Goal: Communication & Community: Answer question/provide support

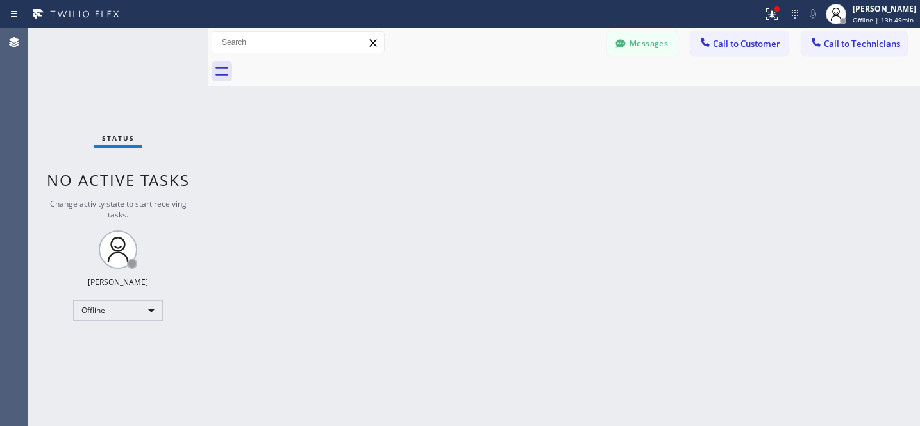
scroll to position [1079, 0]
click at [659, 39] on button "Messages" at bounding box center [642, 43] width 71 height 24
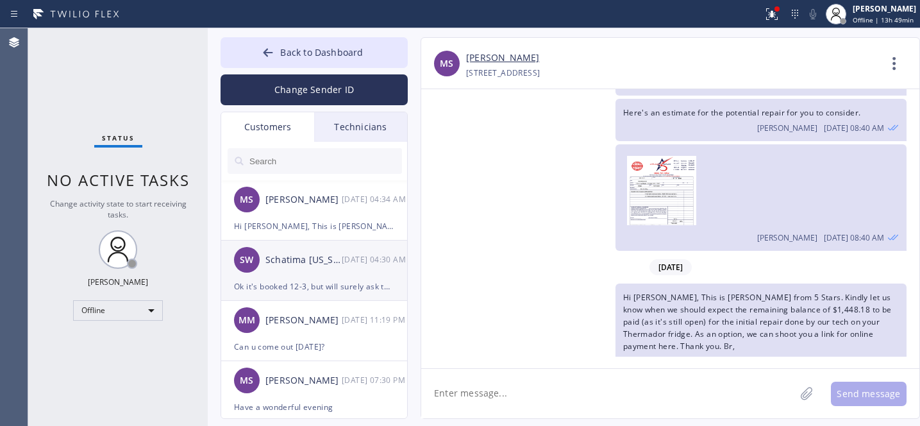
click at [330, 274] on div "SW Schatima Washington 08/19 04:30 AM" at bounding box center [314, 260] width 187 height 38
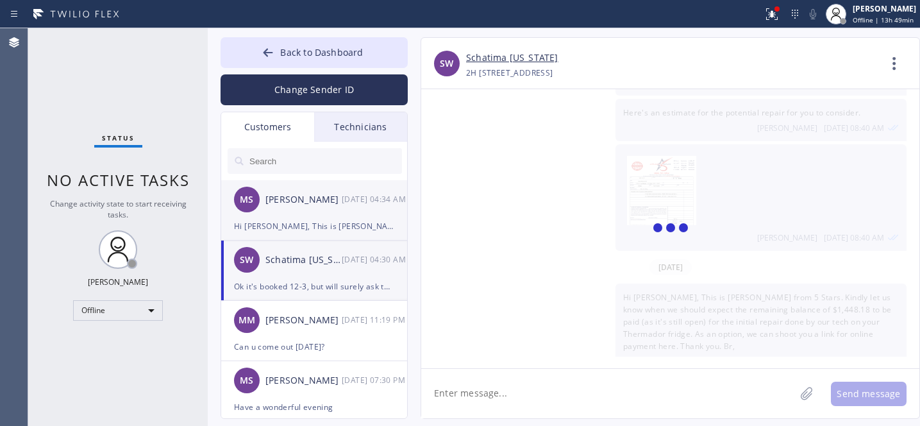
click at [317, 210] on div "MS Matt Shendell 08/19 04:34 AM" at bounding box center [314, 199] width 187 height 38
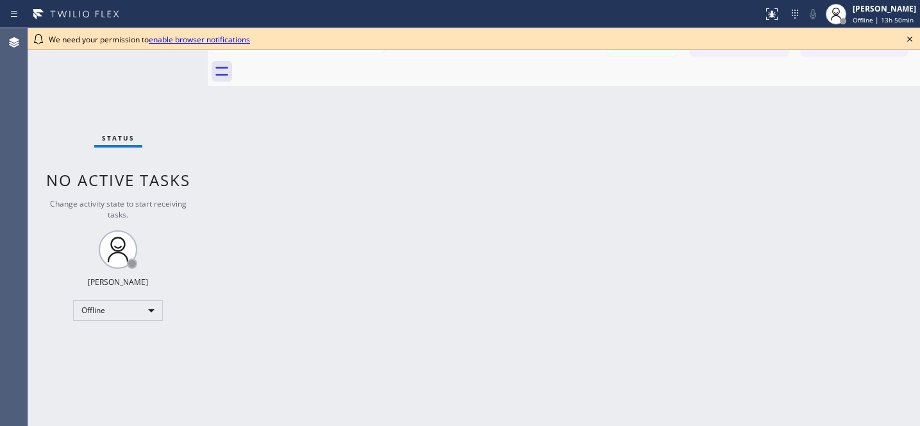
click at [907, 42] on icon at bounding box center [909, 38] width 15 height 15
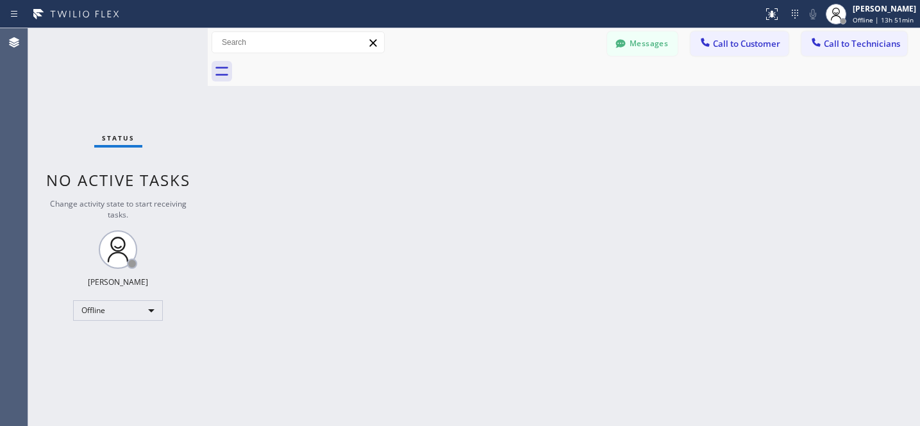
click at [650, 28] on div "Status report No issues detected If you experience an issue, please download th…" at bounding box center [460, 213] width 920 height 426
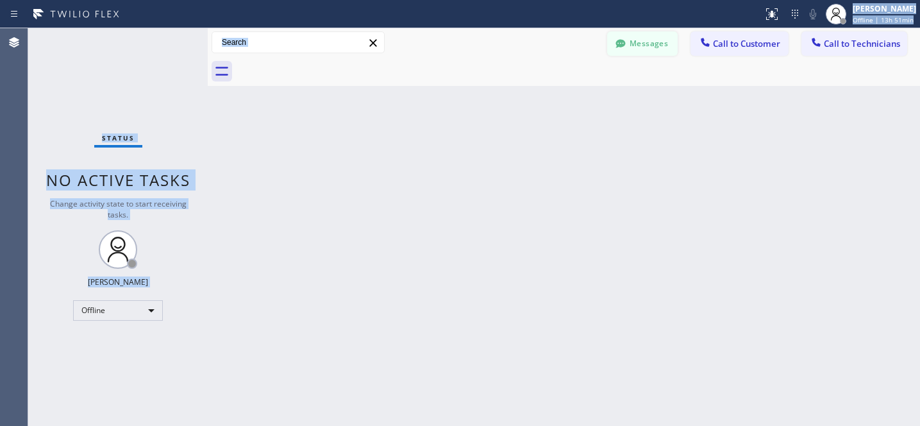
click at [643, 38] on button "Messages" at bounding box center [642, 43] width 71 height 24
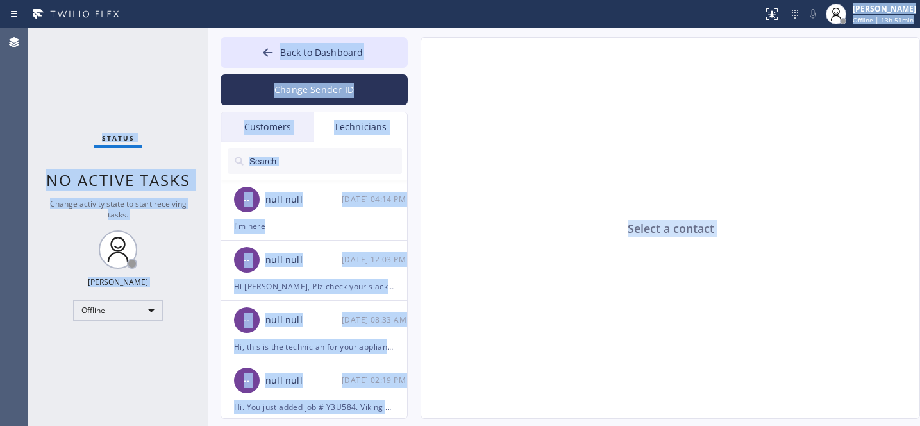
drag, startPoint x: 303, startPoint y: 155, endPoint x: 321, endPoint y: 152, distance: 17.6
click at [304, 155] on input "text" at bounding box center [325, 161] width 154 height 26
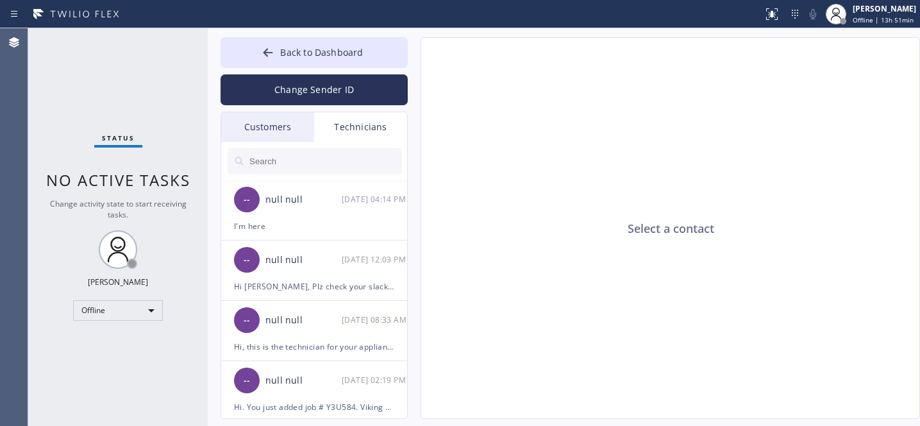
click at [293, 132] on div "Customers" at bounding box center [267, 127] width 93 height 30
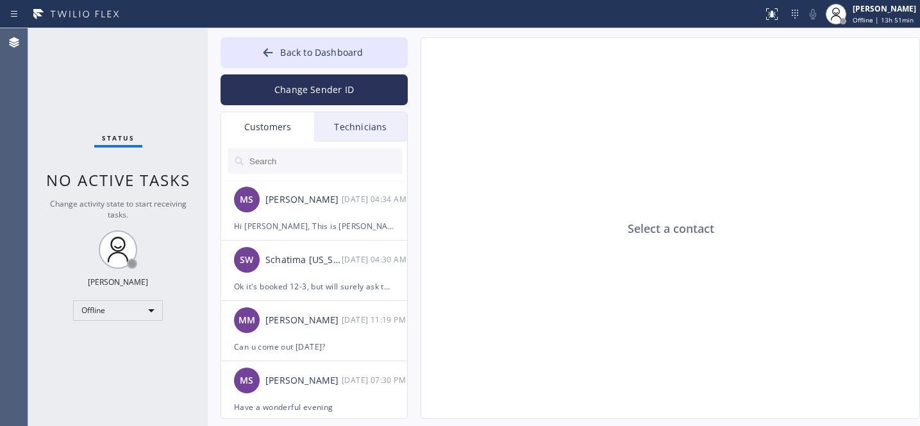
click at [302, 167] on input "text" at bounding box center [325, 161] width 154 height 26
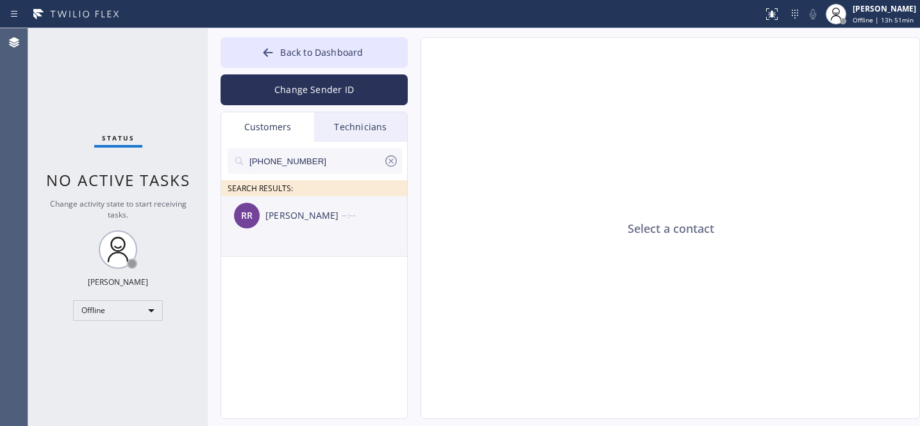
click at [296, 236] on li "RR [PERSON_NAME] --:--" at bounding box center [314, 226] width 187 height 60
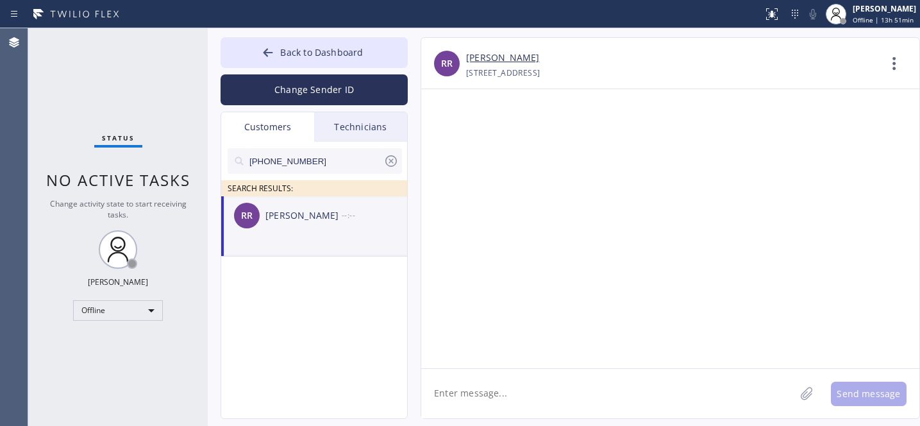
click at [304, 228] on div "RR [PERSON_NAME] --:--" at bounding box center [314, 215] width 187 height 38
click at [487, 384] on textarea at bounding box center [608, 393] width 374 height 49
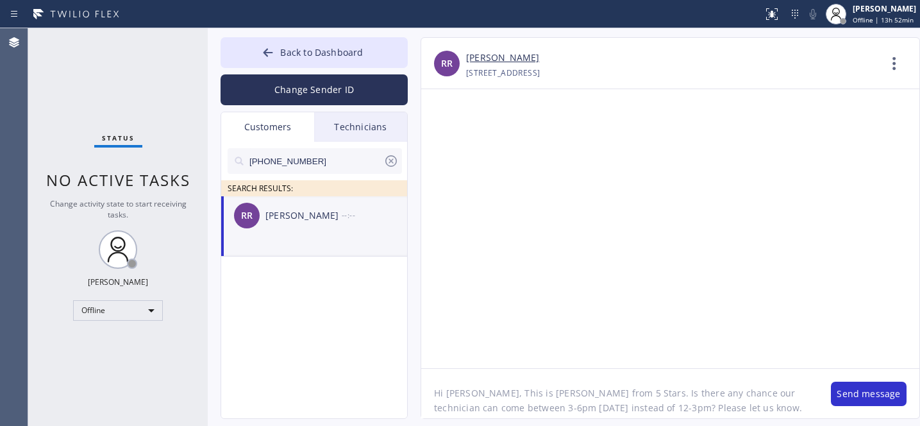
type textarea "Hi [PERSON_NAME], This is [PERSON_NAME] from 5 Stars. Is there any chance our t…"
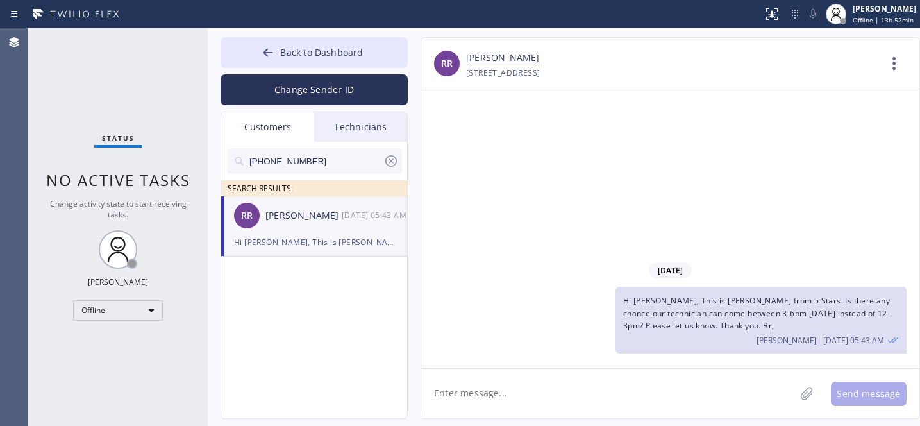
click at [394, 160] on icon at bounding box center [391, 160] width 15 height 15
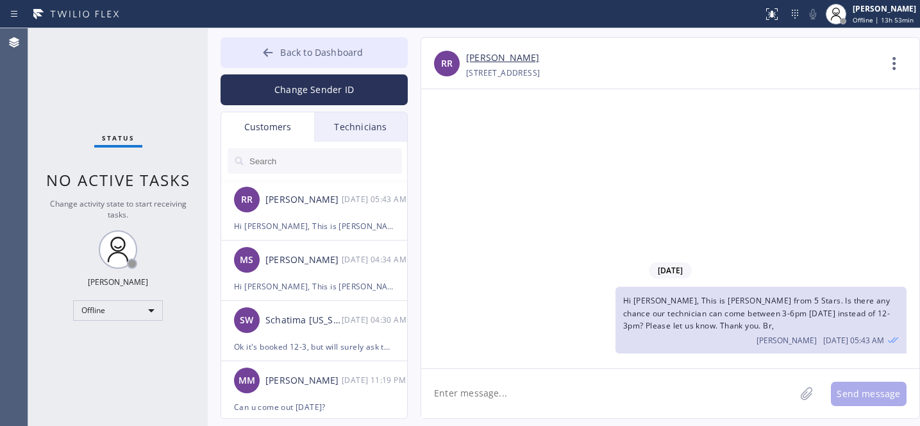
click at [305, 64] on button "Back to Dashboard" at bounding box center [314, 52] width 187 height 31
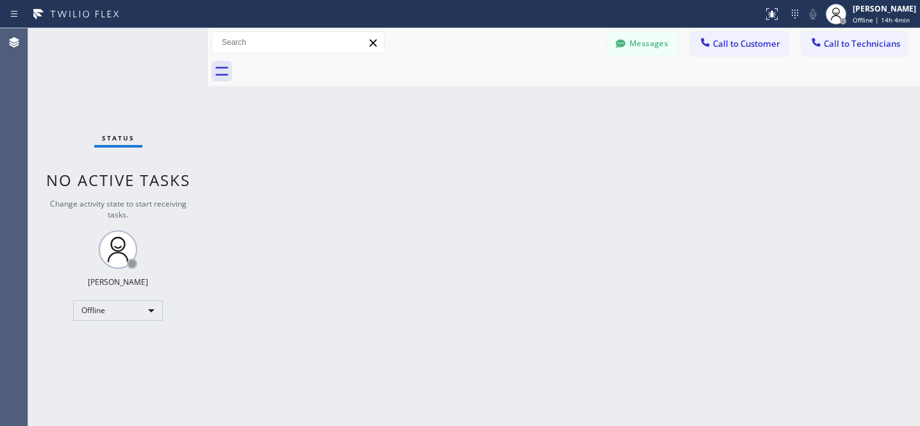
click at [629, 50] on button "Messages" at bounding box center [642, 43] width 71 height 24
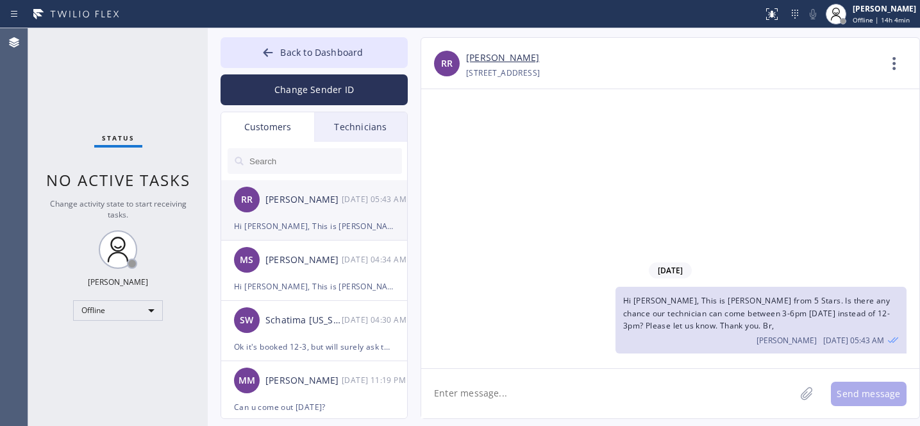
click at [282, 205] on div "[PERSON_NAME]" at bounding box center [304, 199] width 76 height 15
drag, startPoint x: 298, startPoint y: 60, endPoint x: 313, endPoint y: 62, distance: 15.0
click at [298, 60] on button "Back to Dashboard" at bounding box center [314, 52] width 187 height 31
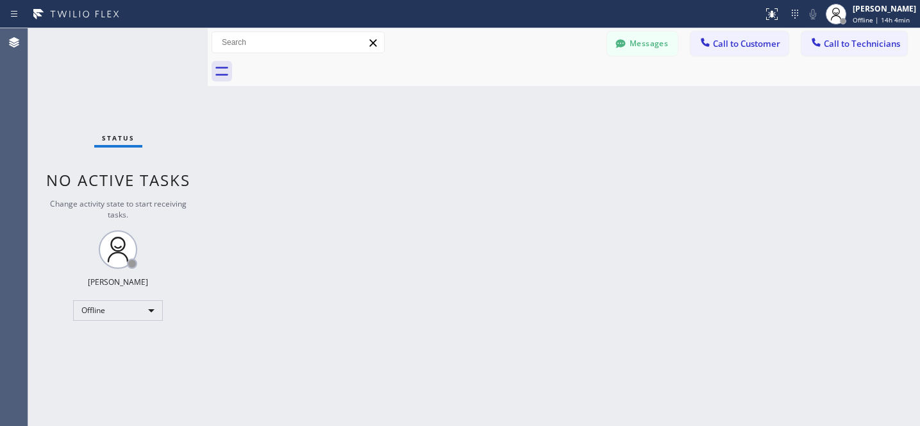
drag, startPoint x: 641, startPoint y: 46, endPoint x: 624, endPoint y: 60, distance: 21.9
click at [641, 46] on button "Messages" at bounding box center [642, 43] width 71 height 24
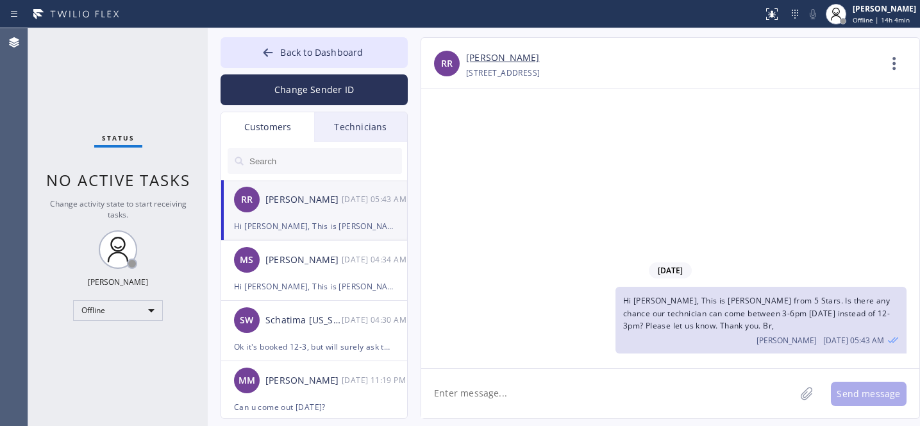
click at [332, 206] on div "[PERSON_NAME]" at bounding box center [304, 199] width 76 height 15
click at [511, 400] on textarea at bounding box center [608, 393] width 374 height 49
type textarea "Any updates?"
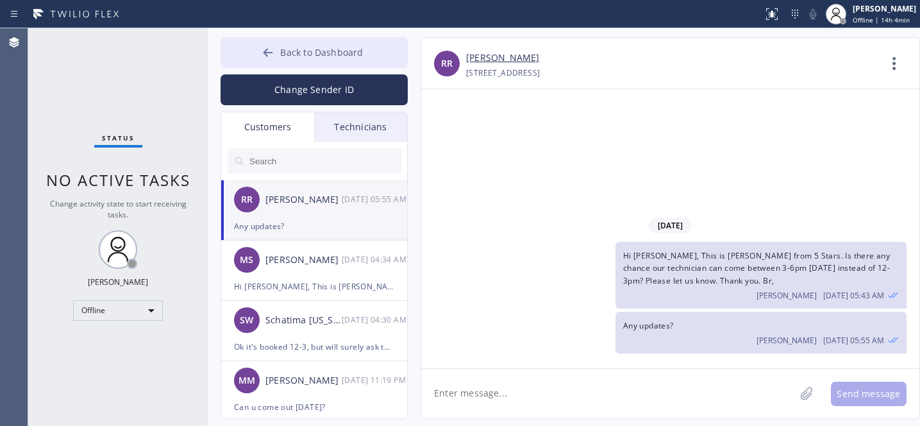
click at [294, 59] on button "Back to Dashboard" at bounding box center [314, 52] width 187 height 31
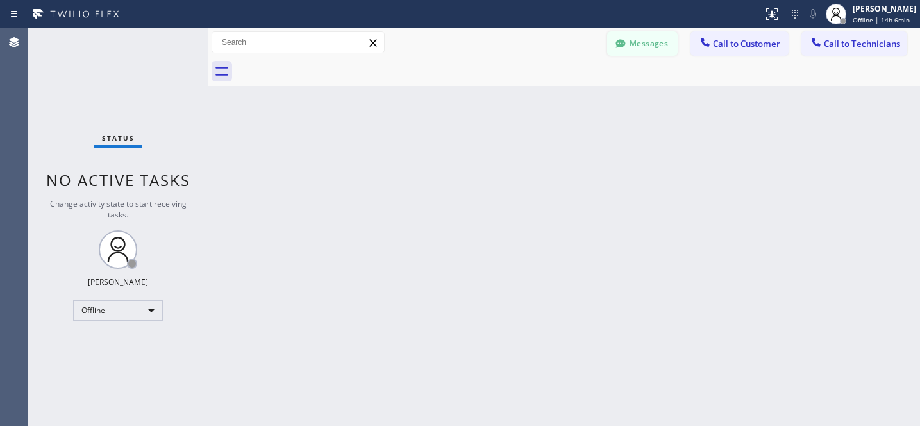
click at [637, 44] on button "Messages" at bounding box center [642, 43] width 71 height 24
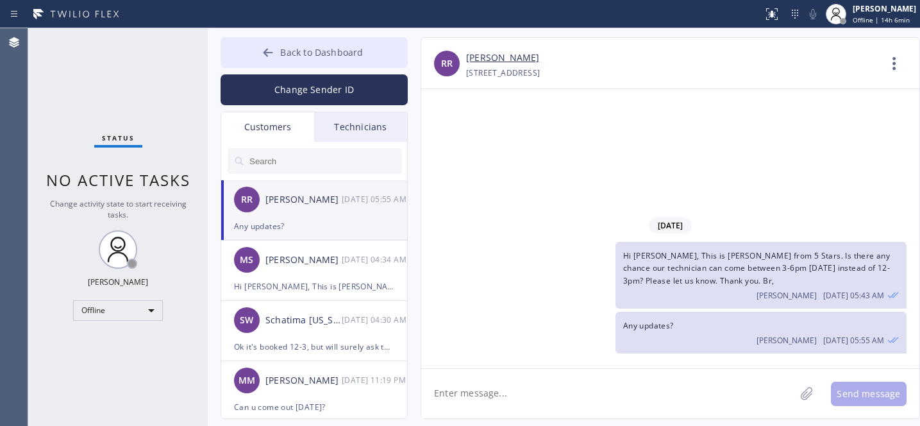
click at [282, 60] on button "Back to Dashboard" at bounding box center [314, 52] width 187 height 31
